Goal: Use online tool/utility: Utilize a website feature to perform a specific function

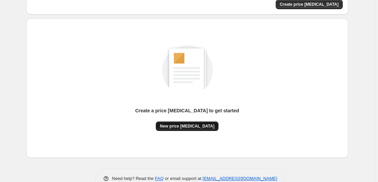
scroll to position [71, 0]
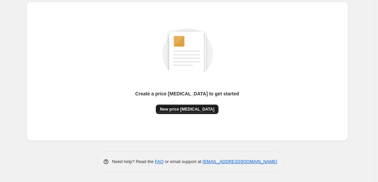
click at [195, 113] on button "New price change job" at bounding box center [187, 109] width 63 height 9
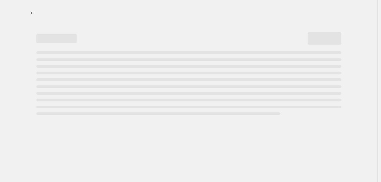
select select "percentage"
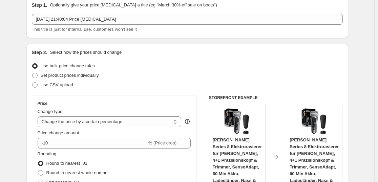
scroll to position [30, 0]
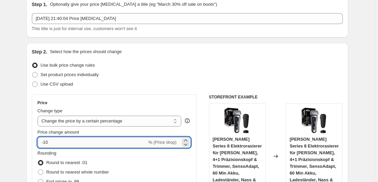
click at [65, 143] on input "-10" at bounding box center [92, 142] width 109 height 11
type input "-1"
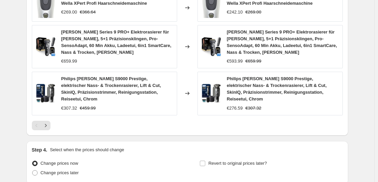
scroll to position [538, 0]
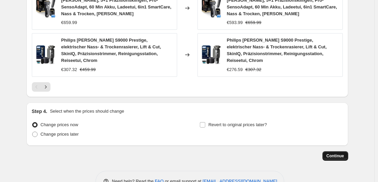
type input "-35"
click at [332, 153] on span "Continue" at bounding box center [335, 155] width 18 height 5
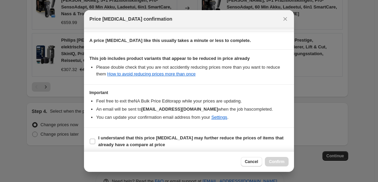
scroll to position [103, 0]
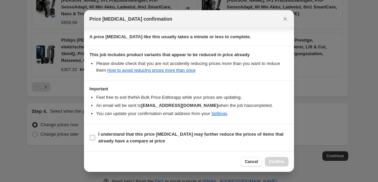
click at [199, 132] on b "I understand that this price change job may further reduce the prices of items …" at bounding box center [190, 138] width 185 height 12
click at [95, 135] on input "I understand that this price change job may further reduce the prices of items …" at bounding box center [92, 137] width 5 height 5
checkbox input "true"
click at [269, 160] on span "Confirm" at bounding box center [277, 161] width 16 height 5
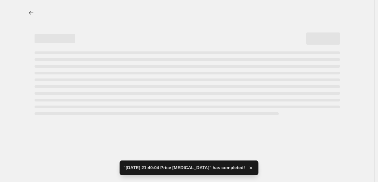
select select "percentage"
